Goal: Transaction & Acquisition: Purchase product/service

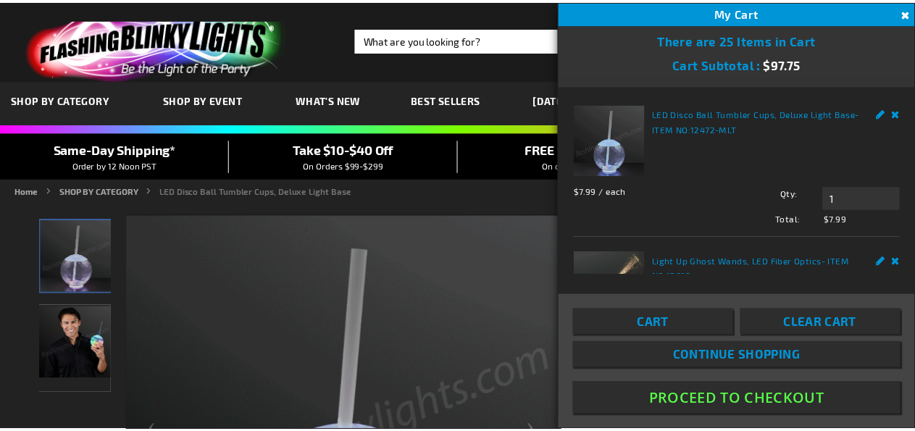
scroll to position [296, 0]
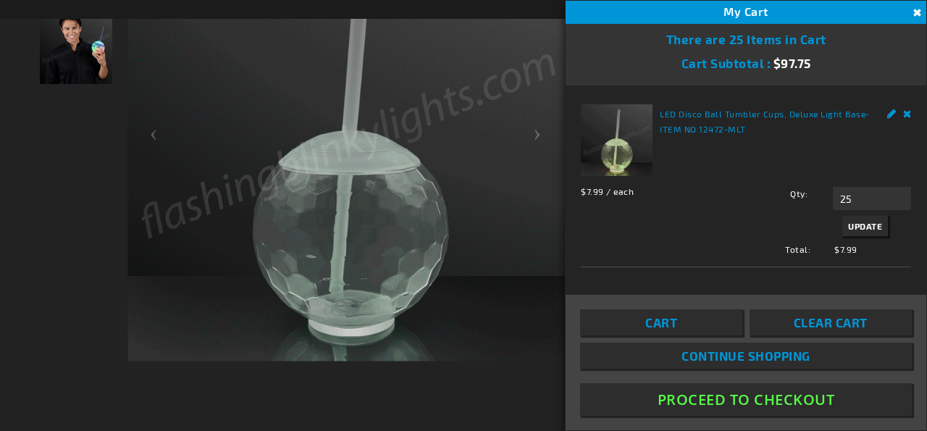
type input "25"
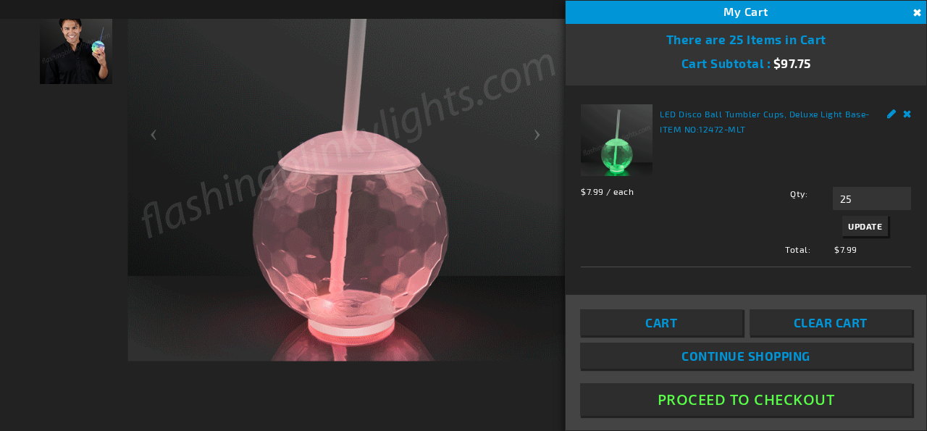
click at [863, 221] on span "Update" at bounding box center [865, 226] width 34 height 10
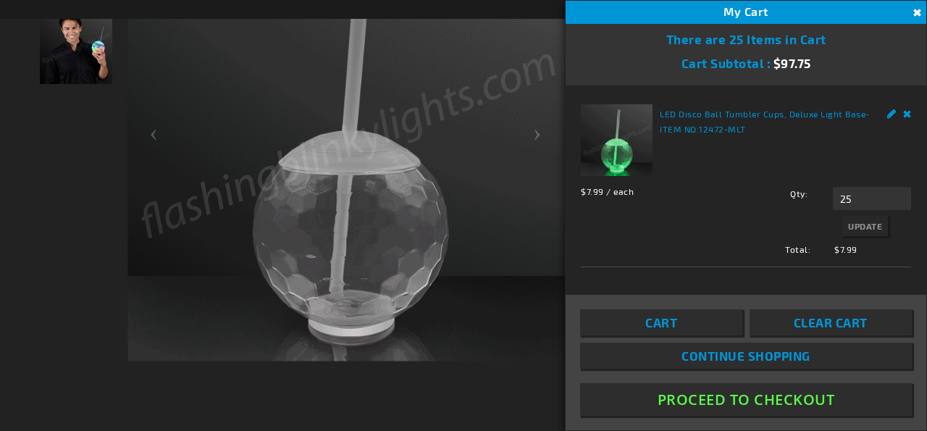
click at [850, 222] on div "Qty 25 Update" at bounding box center [820, 213] width 182 height 53
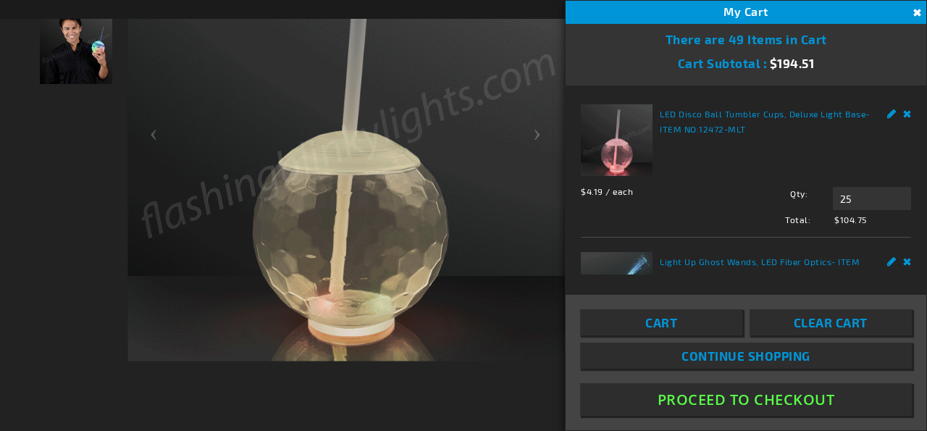
click at [81, 63] on img "Man displaying LED Disco Ball Tumbler Cup" at bounding box center [76, 48] width 72 height 72
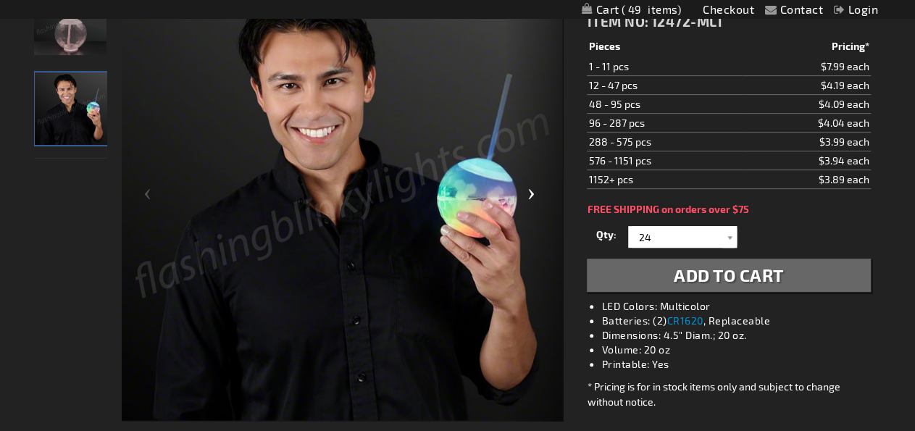
scroll to position [226, 0]
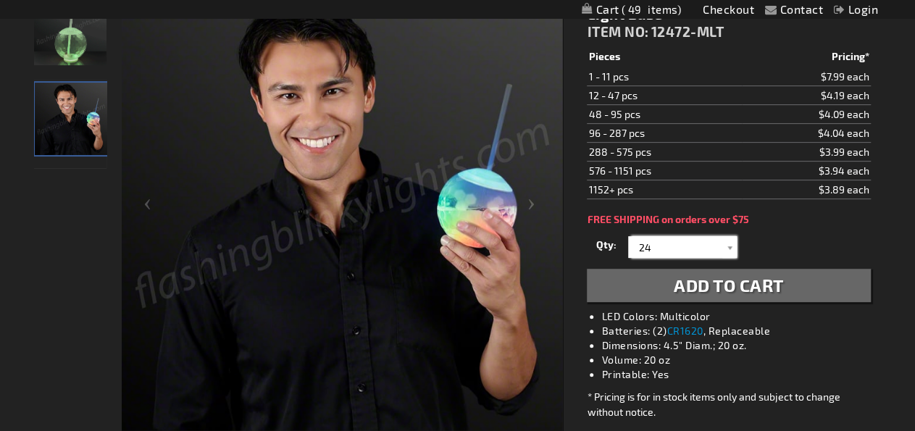
click at [669, 243] on input "24" at bounding box center [684, 247] width 105 height 22
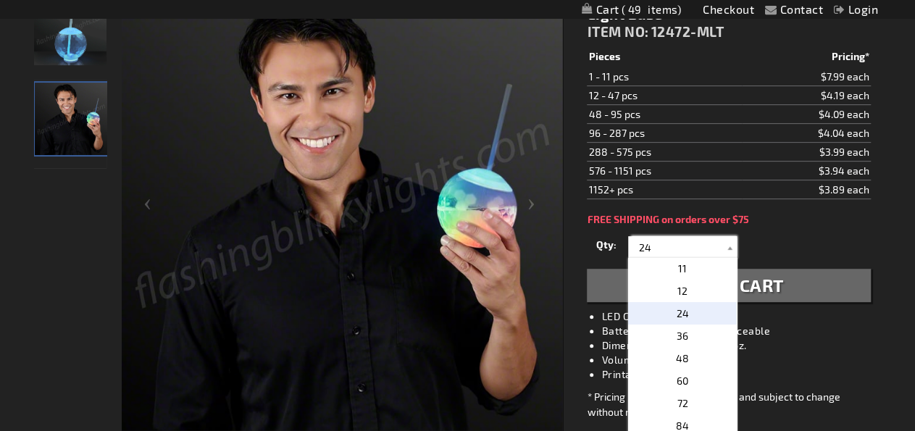
scroll to position [238, 0]
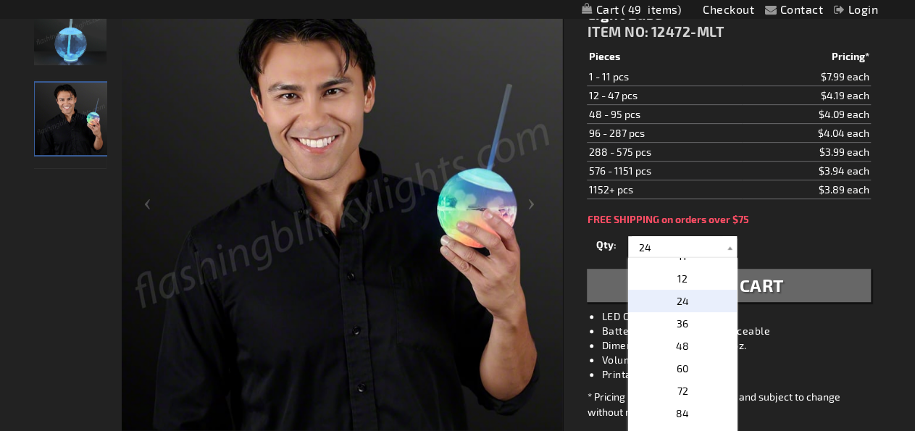
click at [822, 225] on div "LED Disco Ball Tumbler Cups, Deluxe Light Base ITEM NO: 12472-MLT $3.89 Pieces …" at bounding box center [728, 251] width 305 height 550
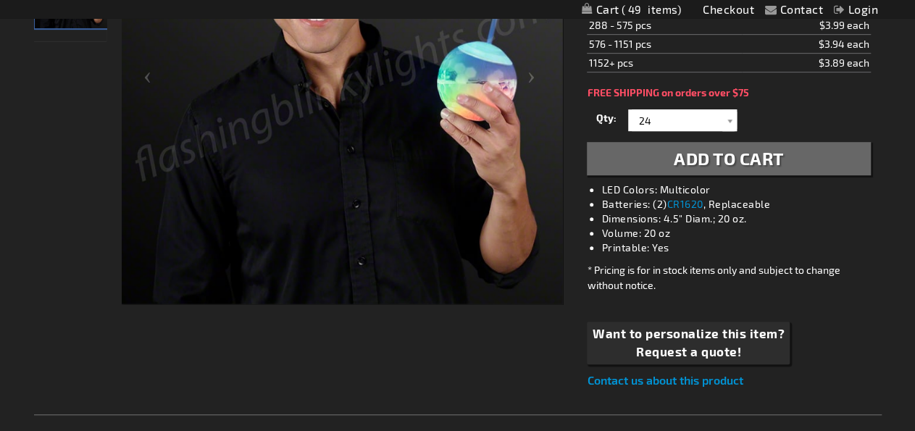
scroll to position [353, 0]
click at [733, 119] on div at bounding box center [729, 120] width 14 height 22
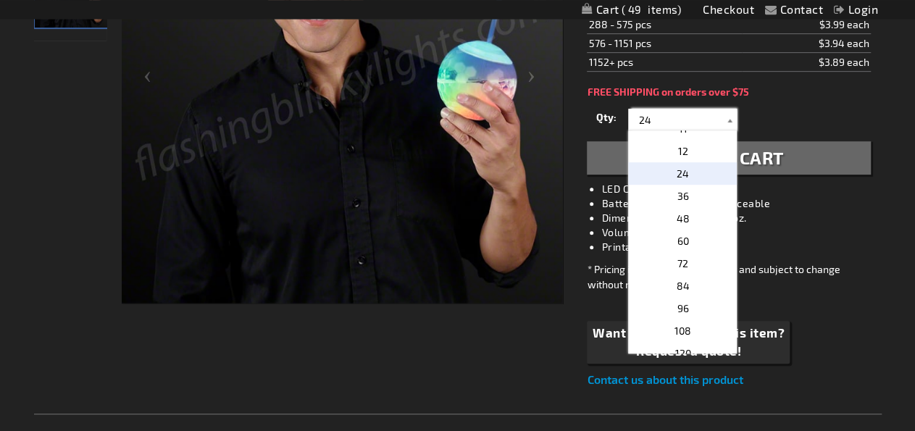
scroll to position [238, 0]
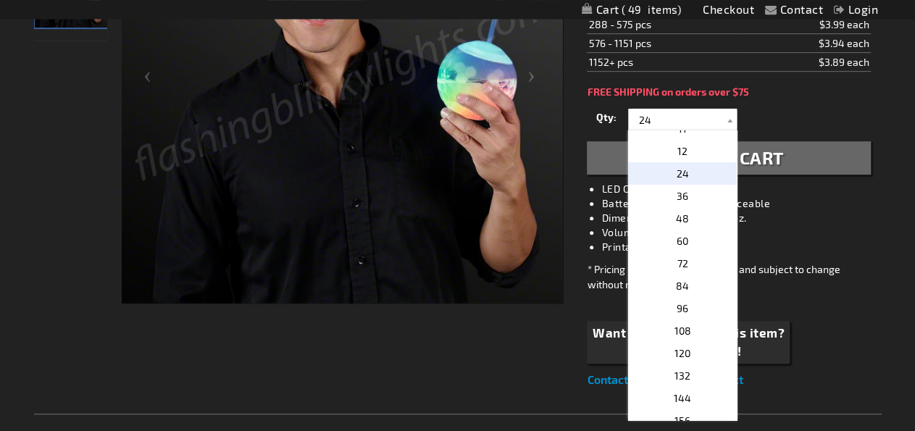
click at [803, 214] on li "Dimensions: 4.5" Diam.; 20 oz." at bounding box center [742, 218] width 283 height 14
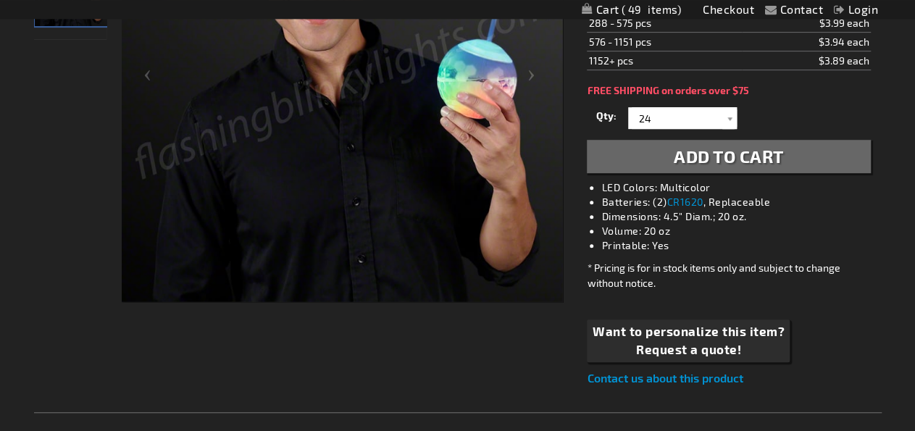
scroll to position [351, 0]
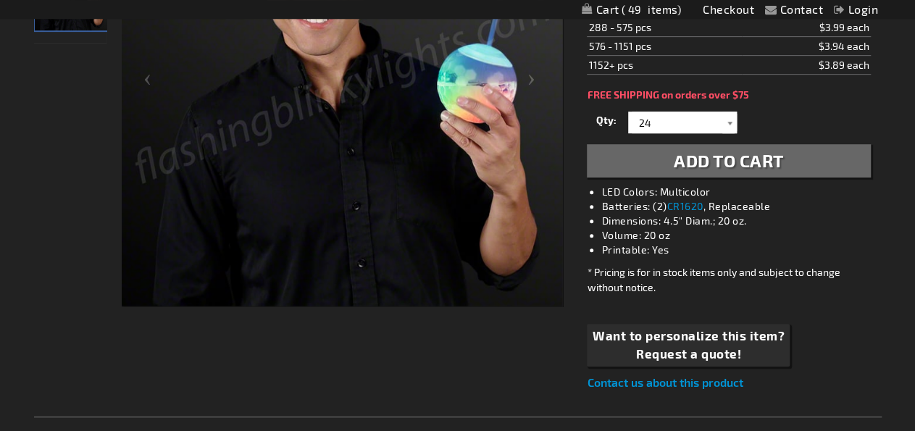
click at [728, 116] on div at bounding box center [729, 123] width 14 height 22
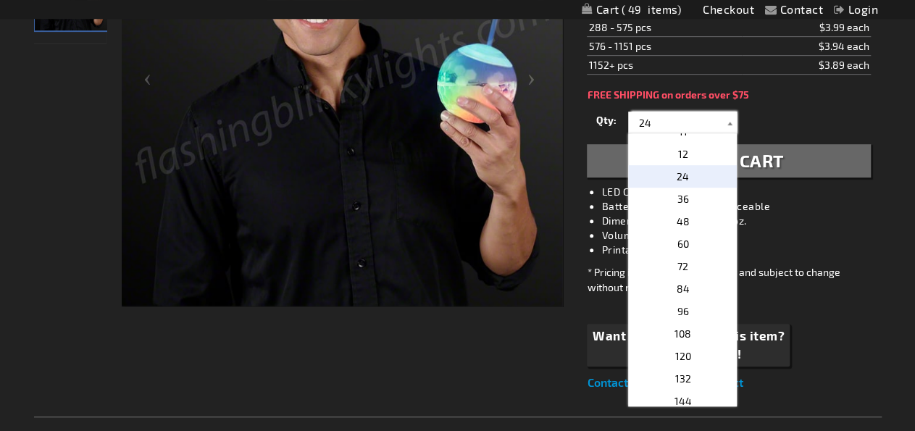
scroll to position [238, 0]
click at [679, 173] on span "24" at bounding box center [683, 176] width 12 height 12
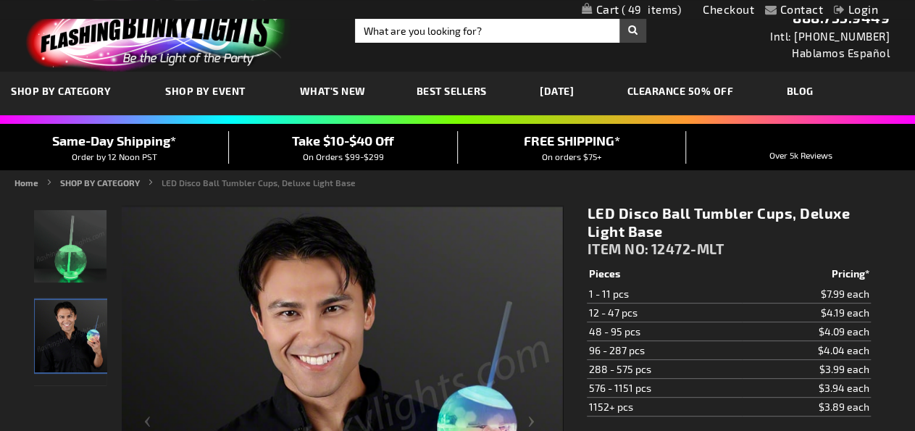
scroll to position [7, 0]
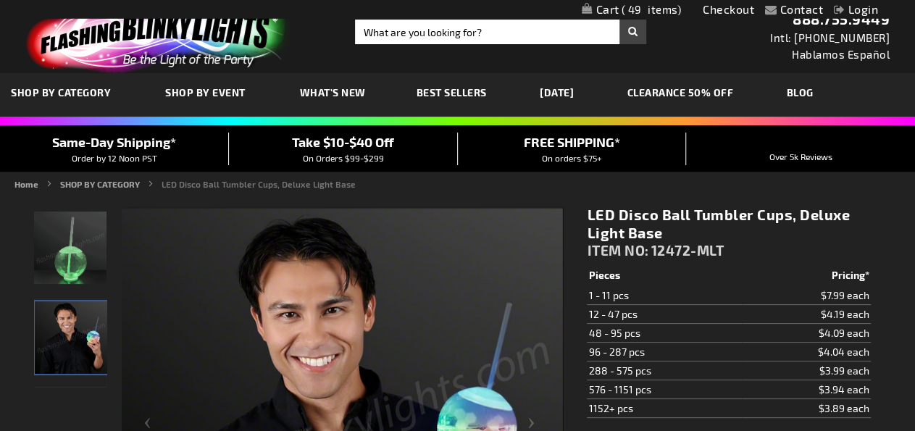
click at [470, 89] on span "Best Sellers" at bounding box center [451, 92] width 70 height 12
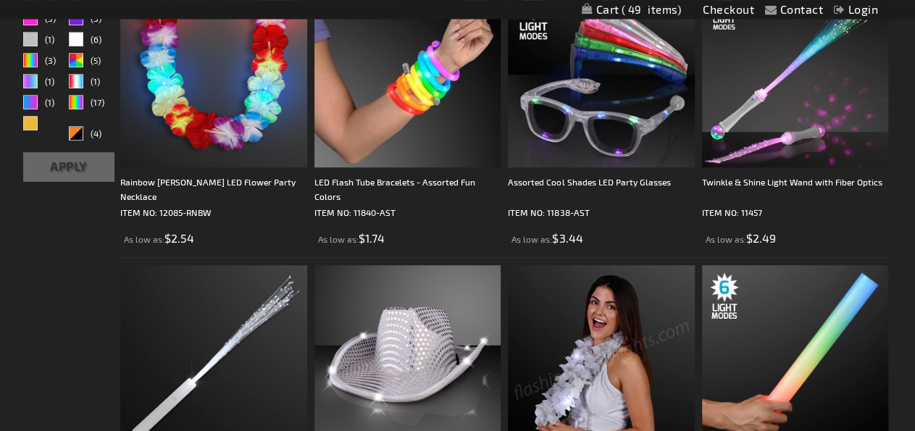
scroll to position [443, 0]
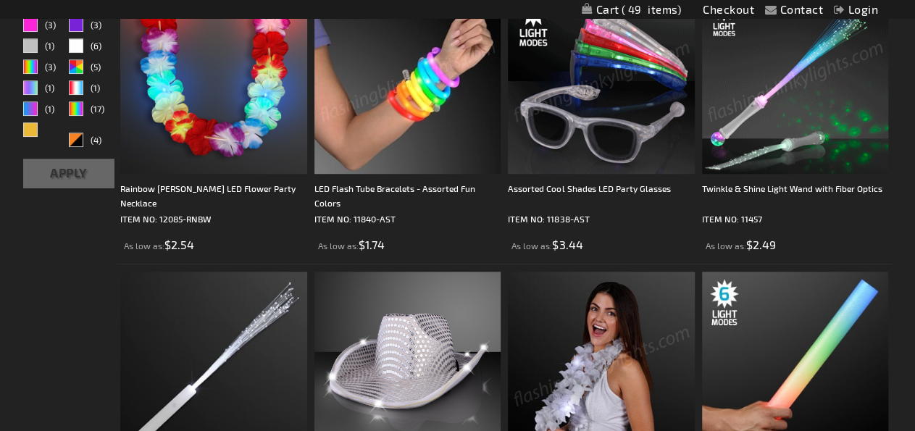
click at [416, 93] on img at bounding box center [407, 80] width 187 height 187
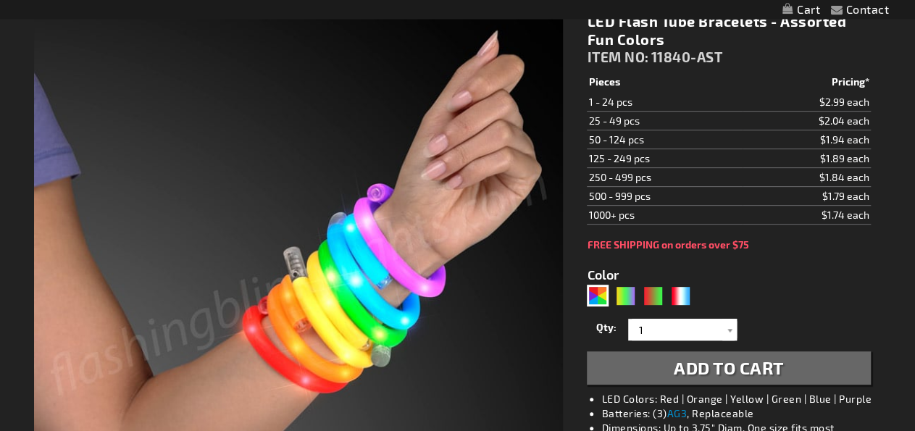
scroll to position [204, 0]
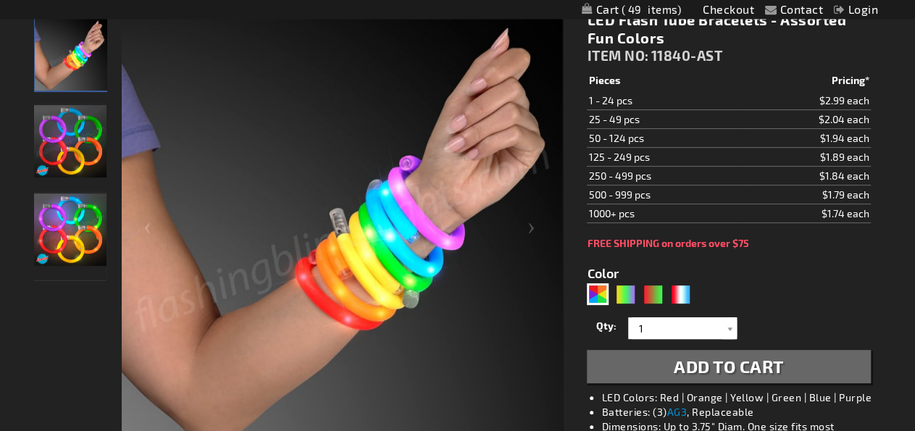
click at [76, 132] on img "LED Flash Tube Bracelets - Assorted Fun Colors" at bounding box center [70, 141] width 72 height 72
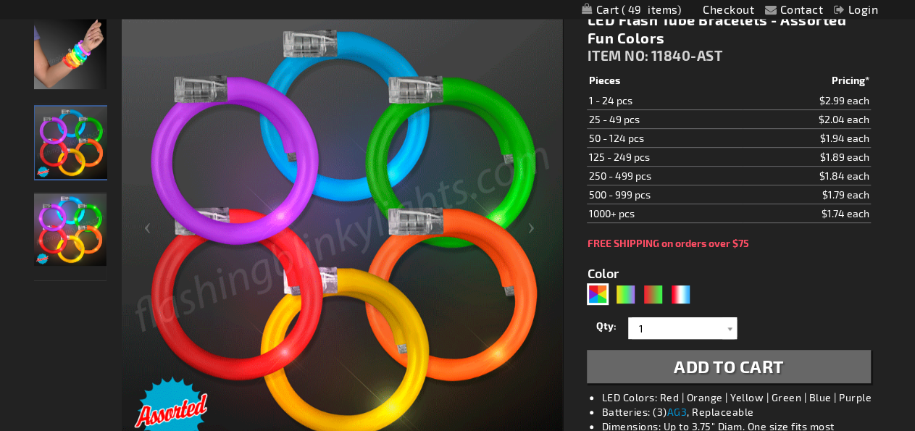
click at [72, 212] on img "LED Flash Tube Bracelets - Assorted Fun Colors" at bounding box center [70, 229] width 72 height 72
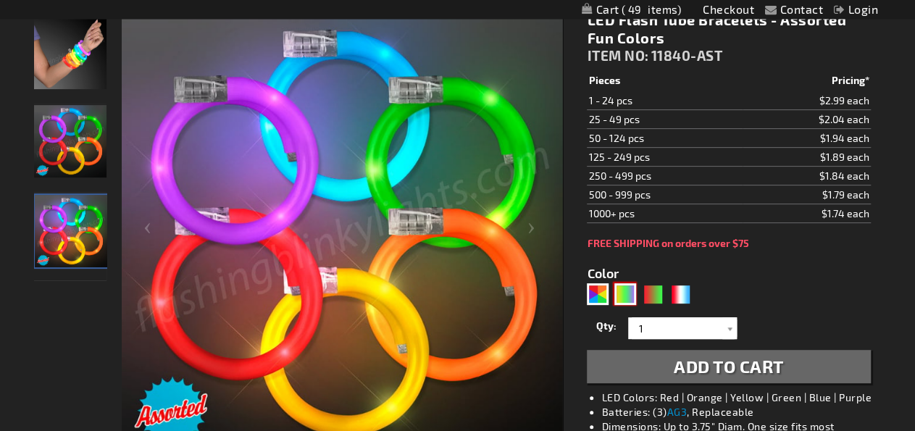
click at [627, 290] on div "PGG" at bounding box center [625, 294] width 22 height 22
type input "5638"
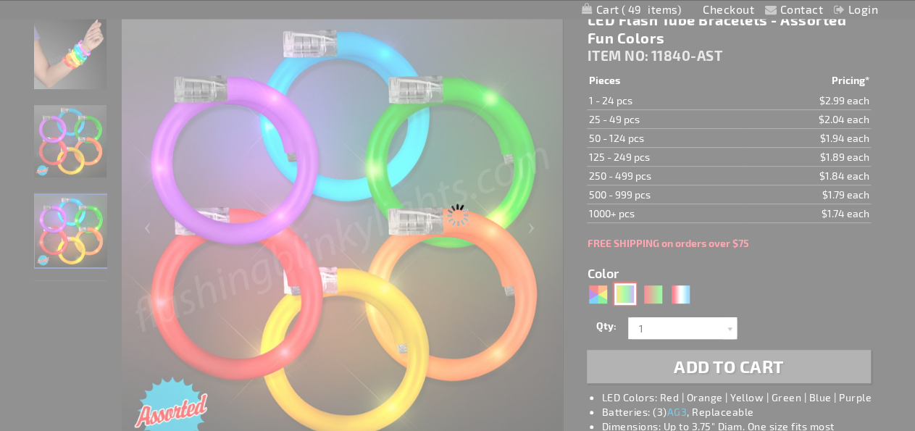
type input "11840-PGG"
type input "Customize - LED Mardi Gras Flash Bracelets, Assorted Purple, Green &amp; Gold -…"
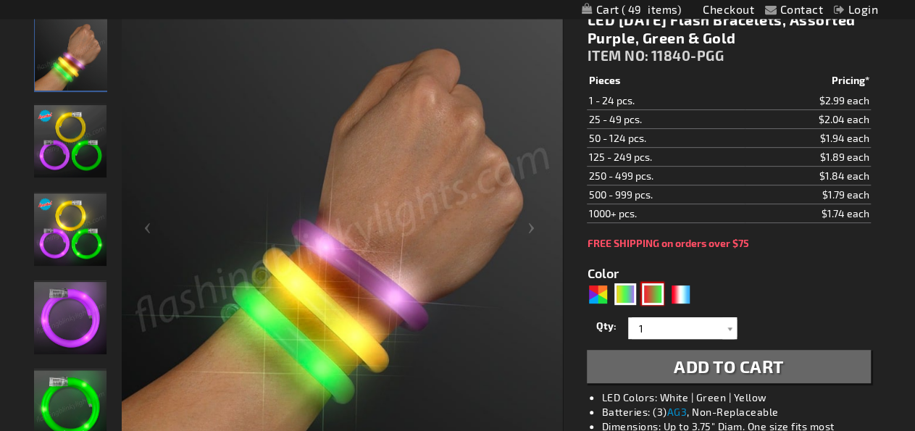
click at [658, 296] on div "RNG" at bounding box center [653, 294] width 22 height 22
type input "5642"
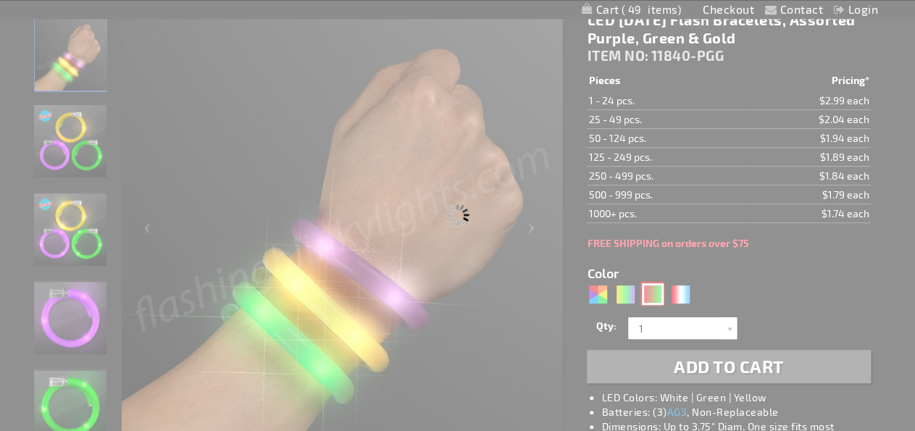
type input "11840-GNR"
type input "Customize - Flash Bracelet Light Up Christmas Assortment - ITEM NO: 11840-GNR"
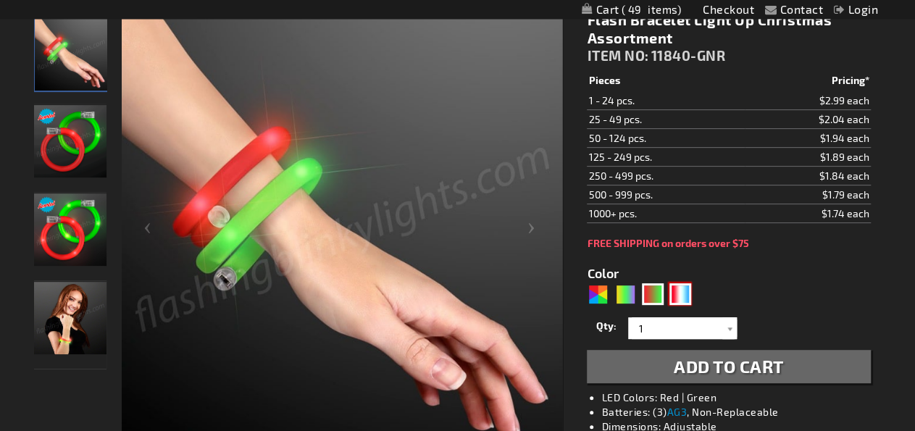
click at [676, 296] on div "RWB" at bounding box center [680, 294] width 22 height 22
type input "5643"
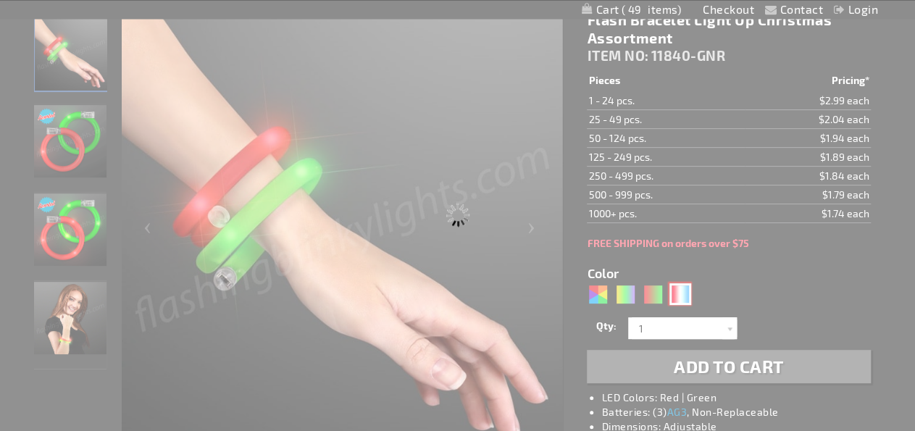
type input "11840-RWB"
type input "Customize - Flashing Tube Bracelets for 4th of July, Assorted Red, White &amp; …"
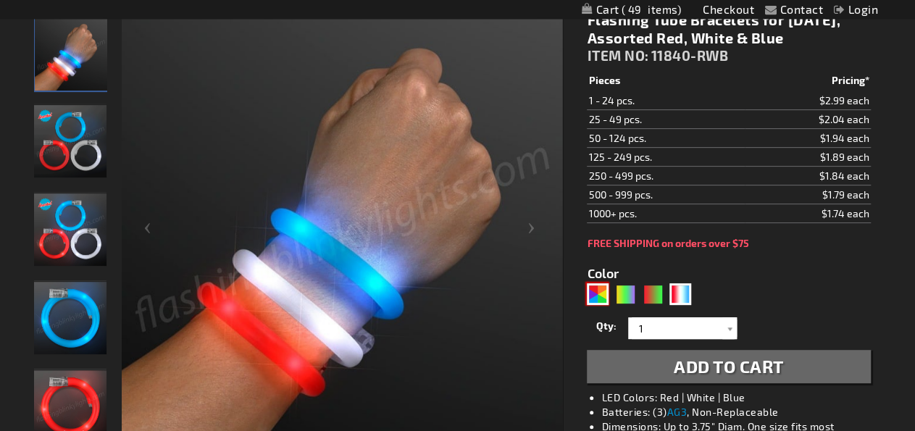
click at [600, 293] on div "AST" at bounding box center [598, 294] width 22 height 22
type input "5630"
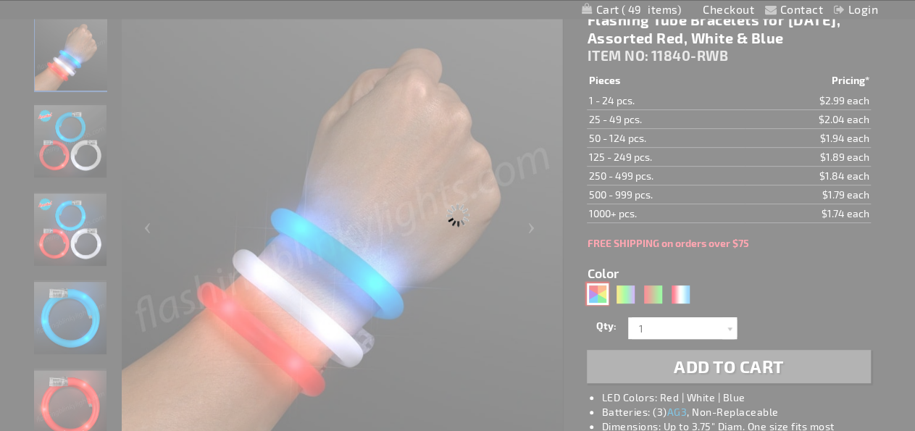
type input "11840-AST"
type input "Customize - LED Flash Tube Bracelets - Assorted Fun Colors - ITEM NO: 11840-AST"
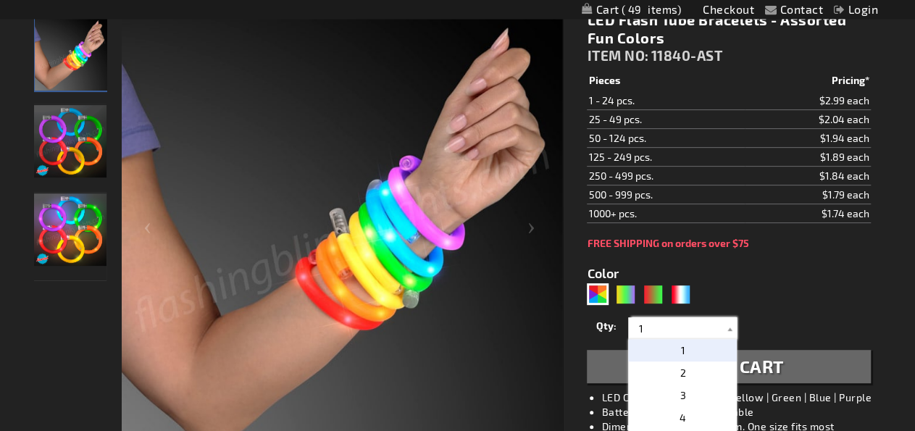
click at [686, 323] on input "1" at bounding box center [684, 328] width 105 height 22
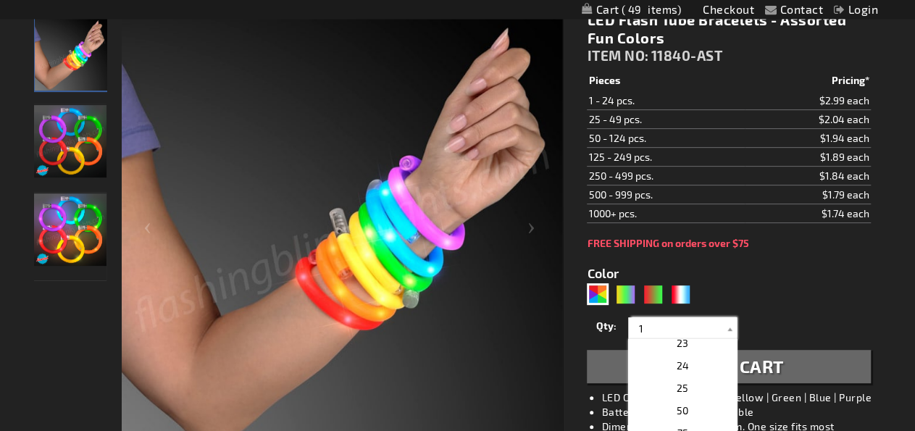
scroll to position [491, 0]
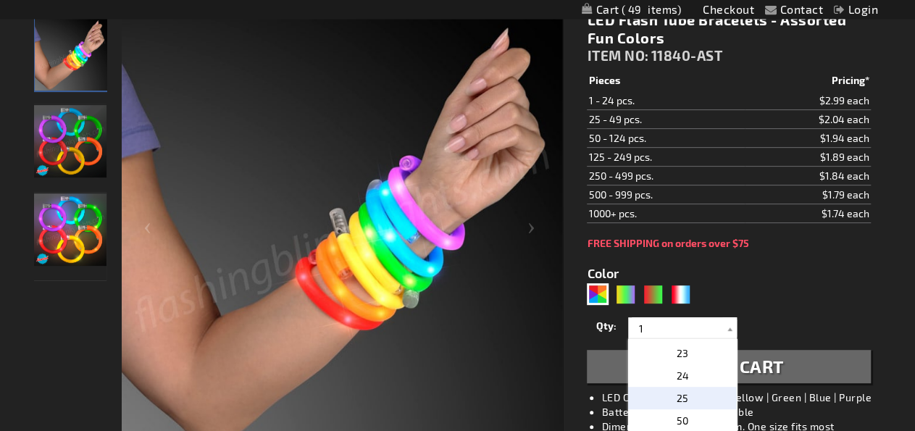
click at [692, 397] on p "25" at bounding box center [682, 398] width 109 height 22
type input "25"
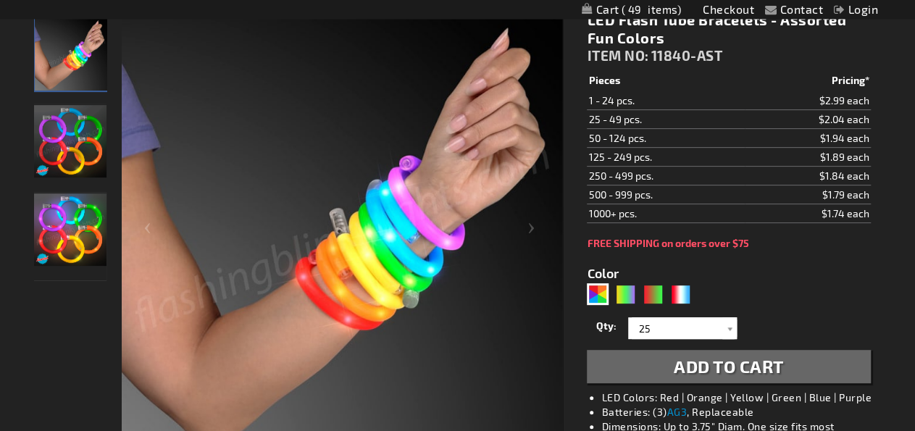
click at [773, 365] on span "Add to Cart" at bounding box center [729, 366] width 110 height 21
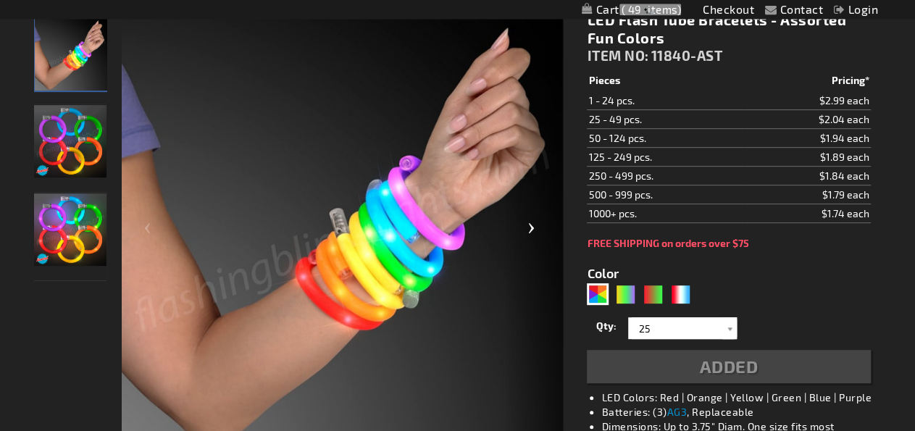
scroll to position [238, 0]
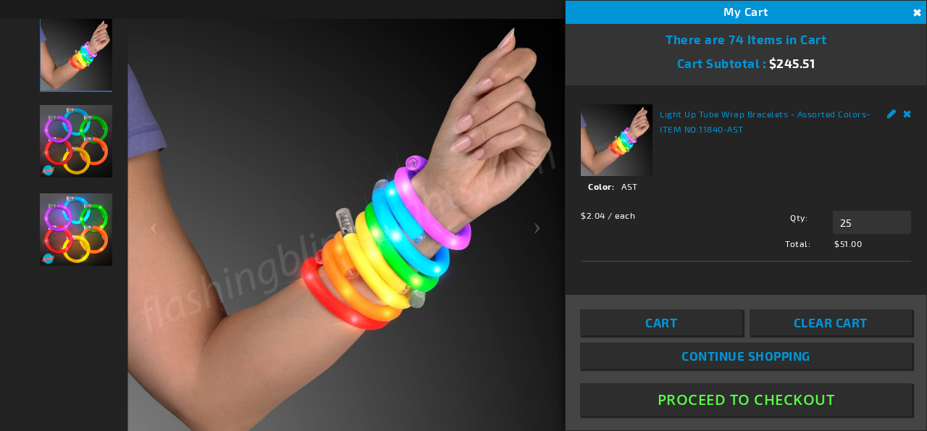
click at [913, 17] on button "Close" at bounding box center [916, 13] width 16 height 16
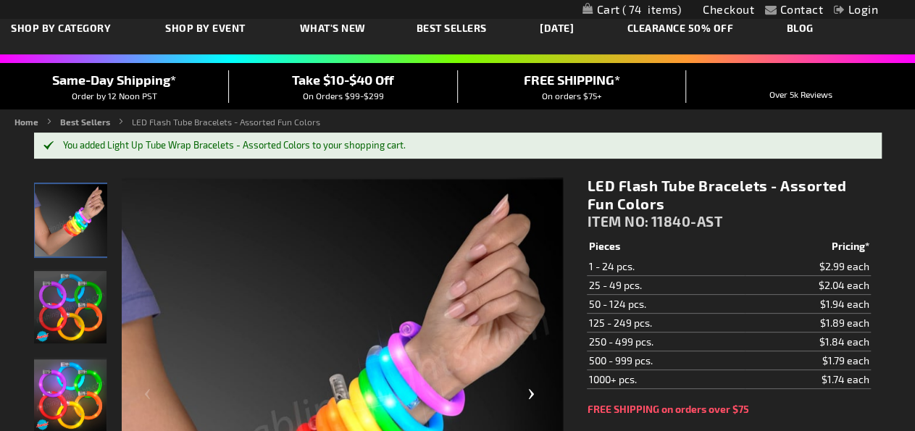
scroll to position [70, 0]
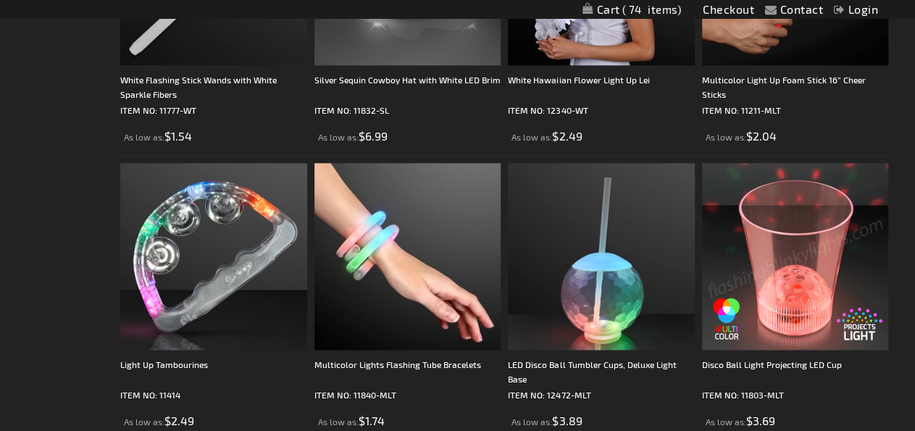
scroll to position [836, 0]
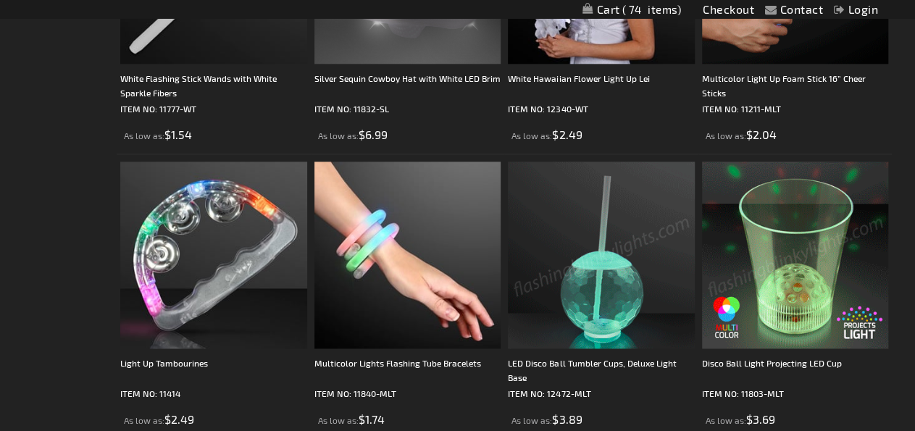
click at [611, 304] on img at bounding box center [601, 255] width 187 height 187
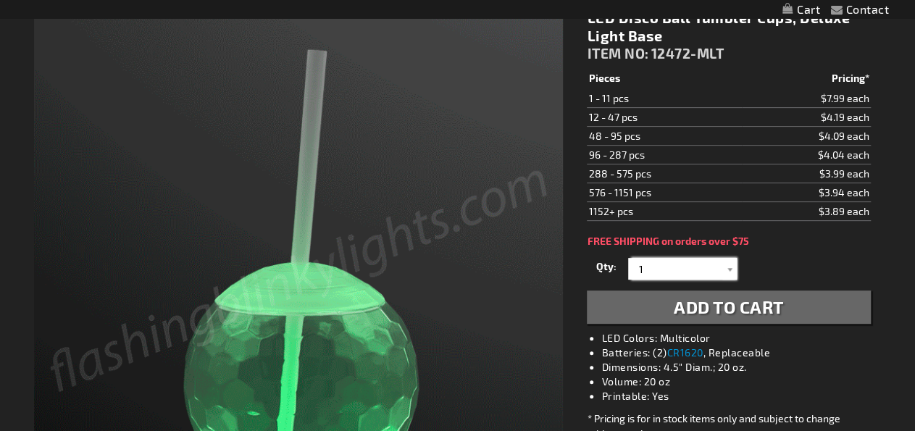
scroll to position [209, 0]
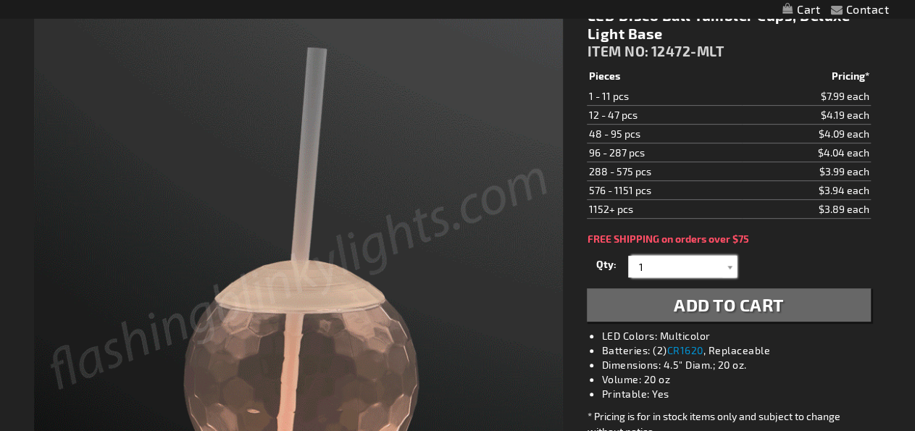
click at [657, 265] on input "1" at bounding box center [684, 267] width 105 height 22
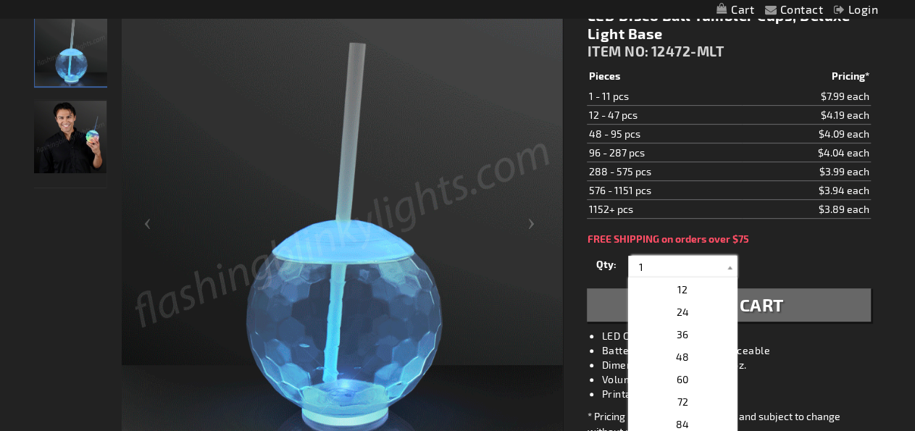
scroll to position [246, 0]
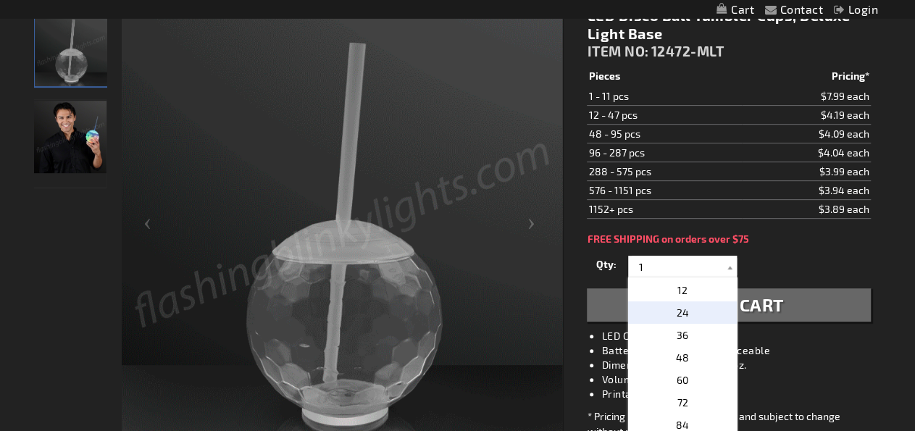
click at [690, 314] on p "24" at bounding box center [682, 312] width 109 height 22
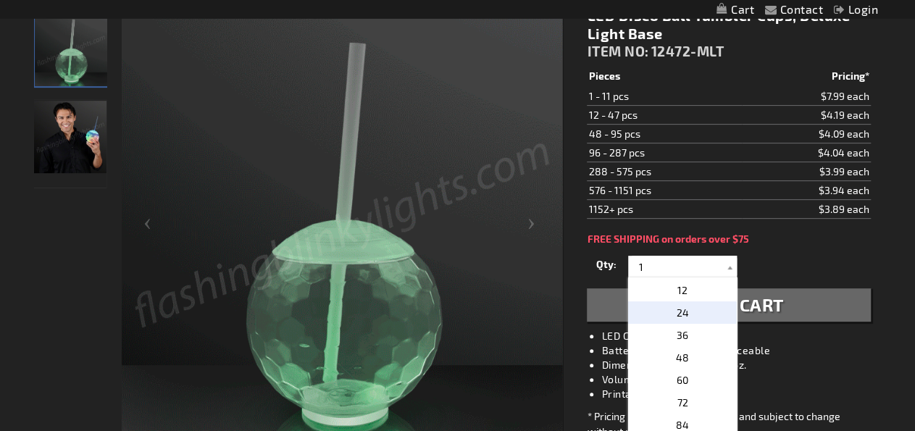
type input "24"
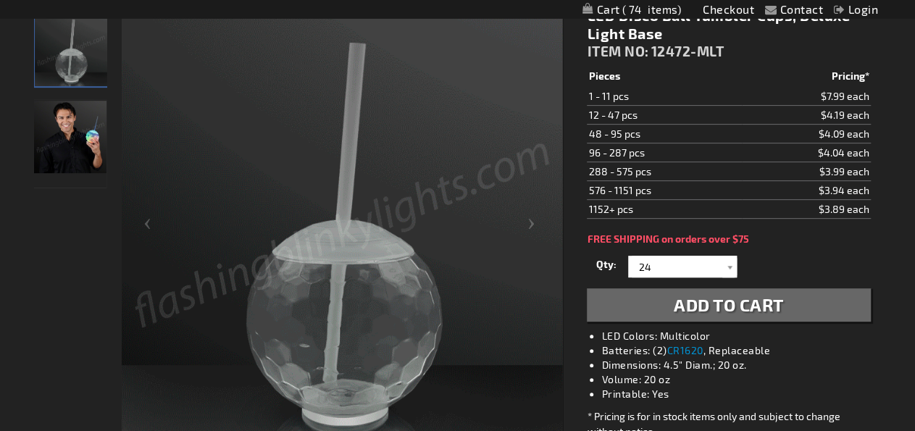
click at [722, 299] on span "Add to Cart" at bounding box center [729, 304] width 110 height 21
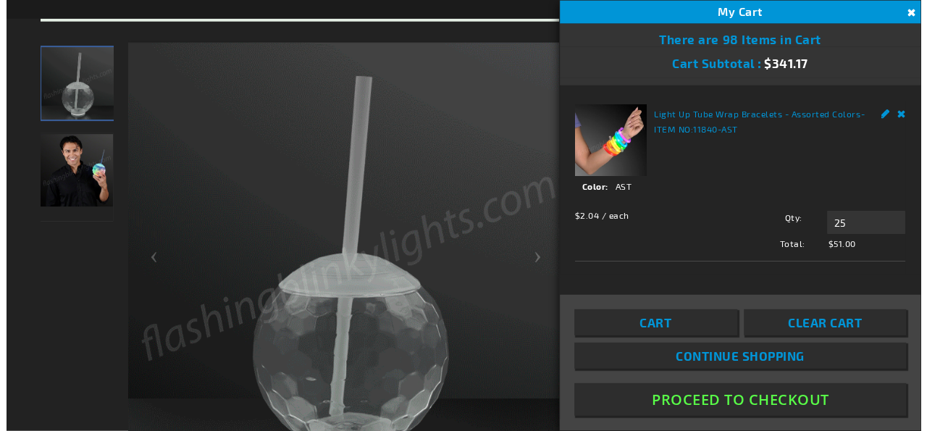
scroll to position [242, 0]
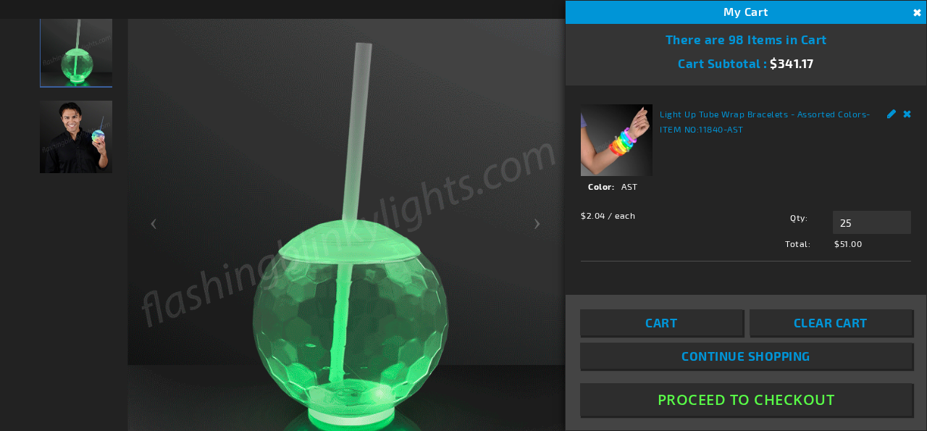
click at [903, 115] on link "Remove" at bounding box center [907, 111] width 9 height 15
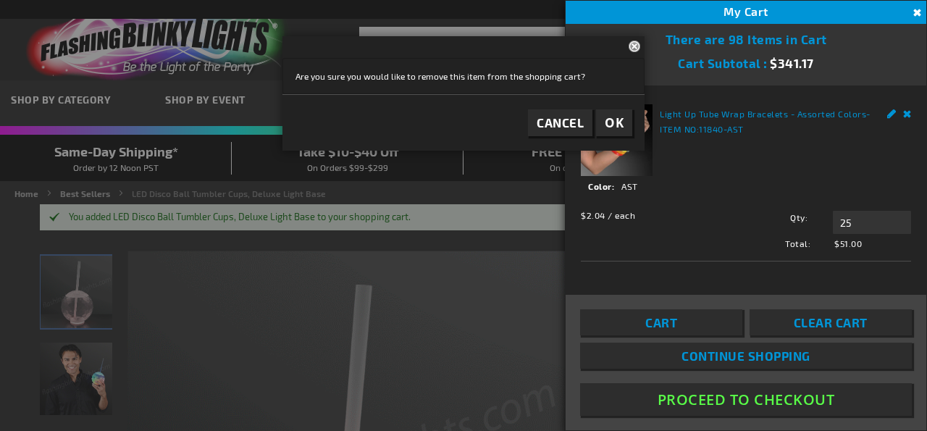
scroll to position [0, 0]
click at [618, 125] on span "OK" at bounding box center [614, 122] width 19 height 17
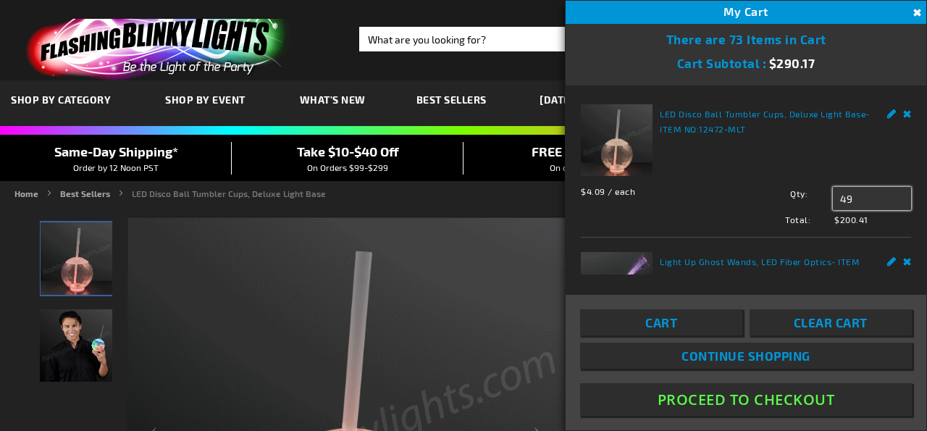
click at [857, 195] on input "49" at bounding box center [872, 198] width 78 height 23
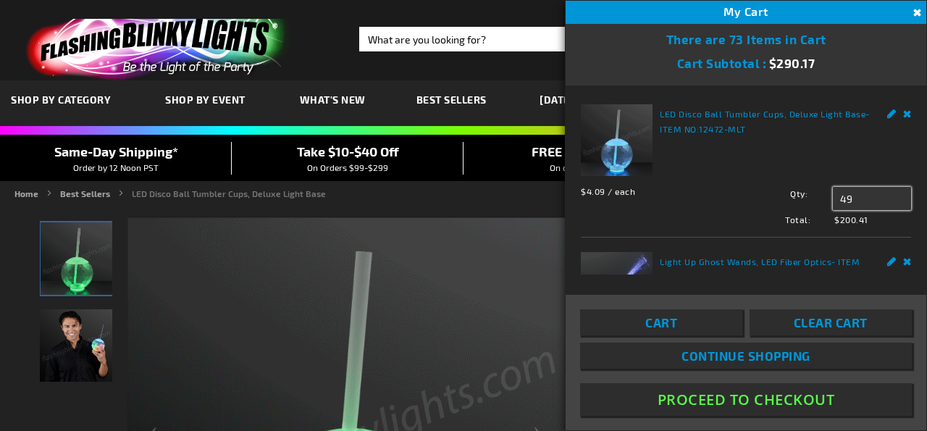
type input "4"
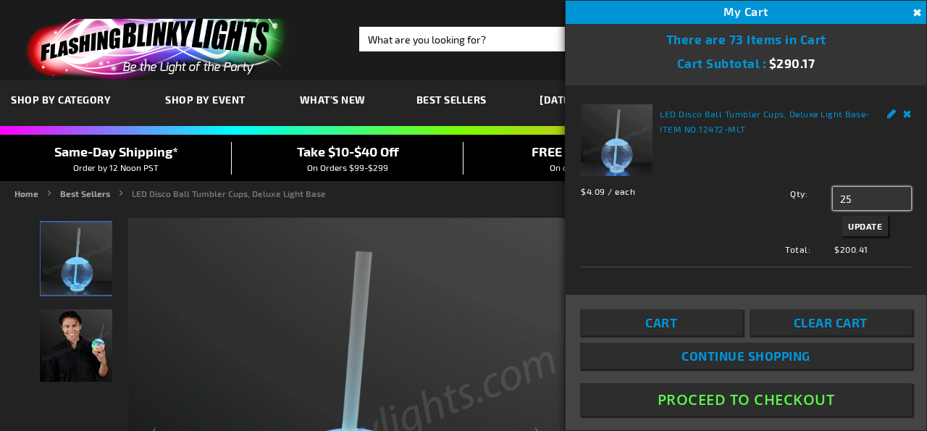
type input "25"
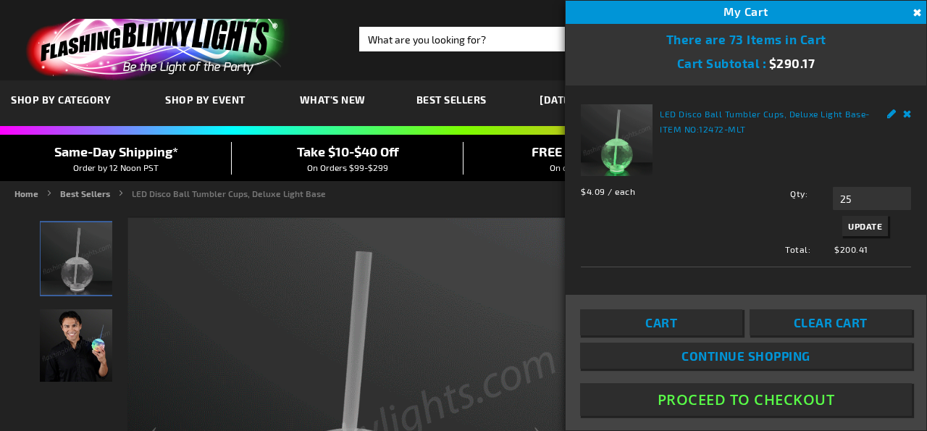
click at [867, 221] on span "Update" at bounding box center [865, 226] width 34 height 10
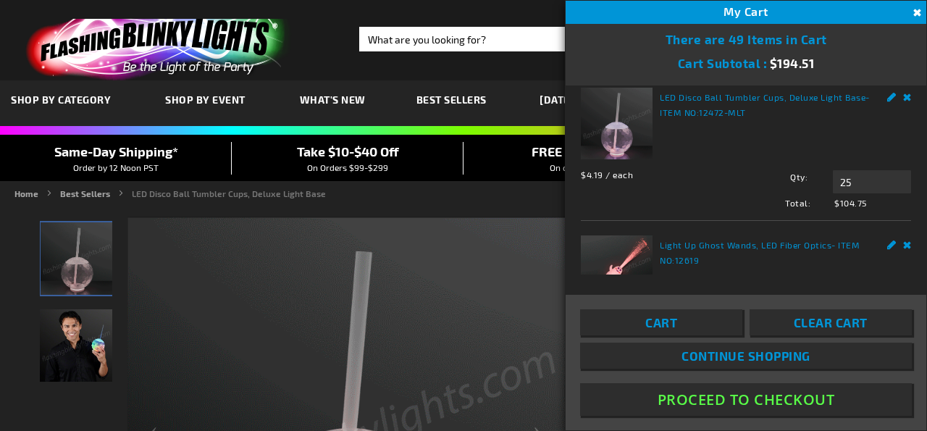
scroll to position [119, 0]
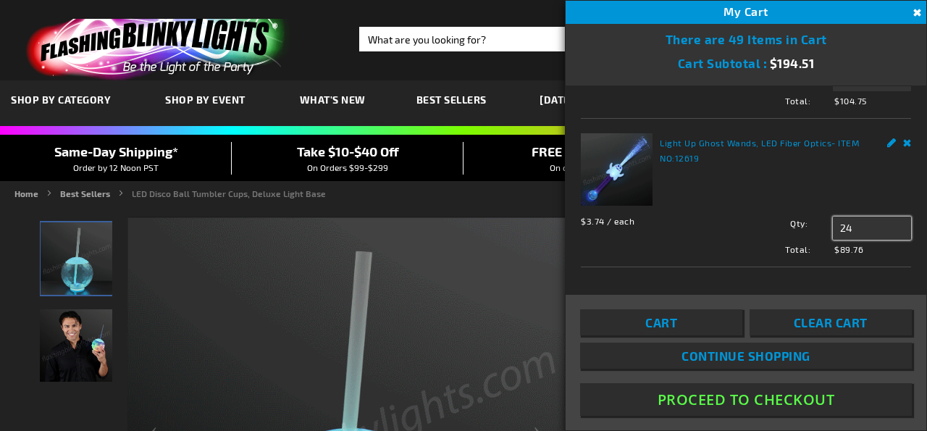
click at [863, 224] on input "24" at bounding box center [872, 228] width 78 height 23
type input "25"
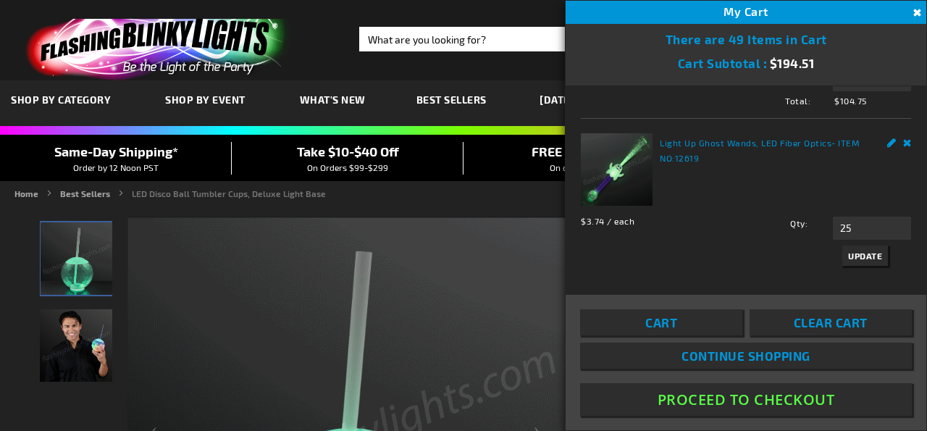
click at [863, 251] on span "Update" at bounding box center [865, 256] width 34 height 10
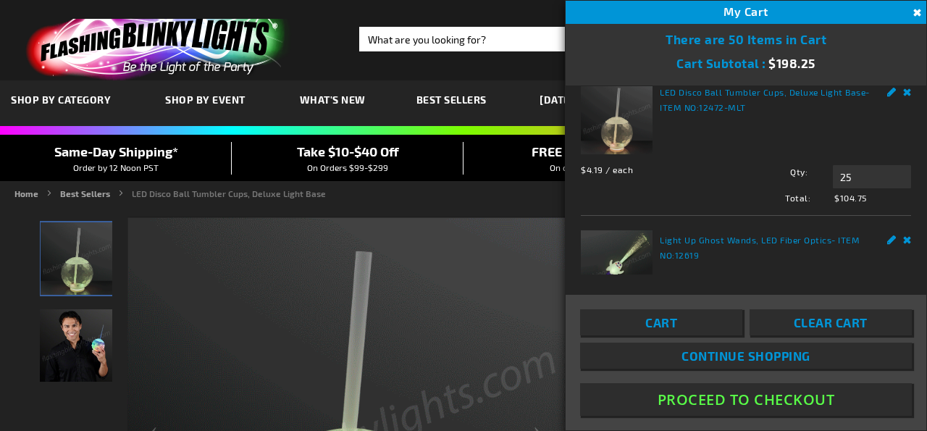
scroll to position [0, 0]
